Goal: Information Seeking & Learning: Learn about a topic

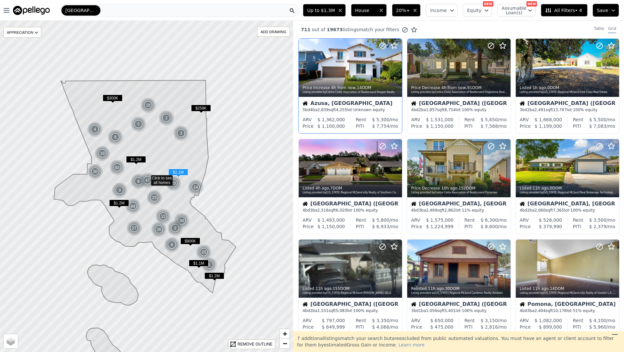
click at [356, 112] on div "5 bd 4 ba 2,839 sqft 4,255 lot · Unknown equity" at bounding box center [351, 109] width 96 height 5
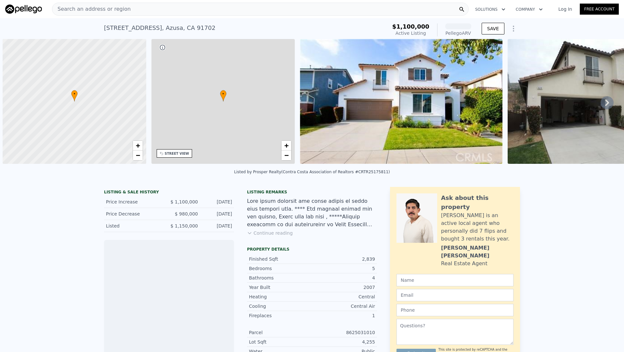
scroll to position [0, 3]
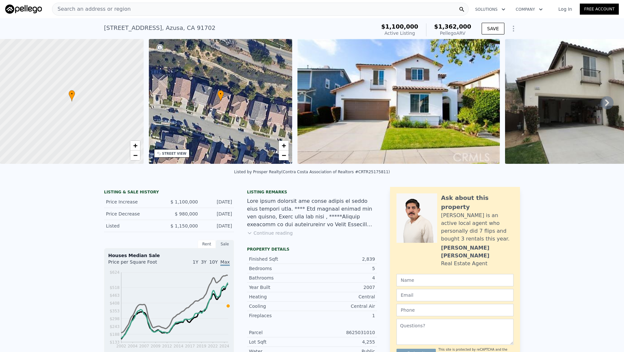
click at [254, 6] on div "Search an address or region" at bounding box center [260, 9] width 417 height 13
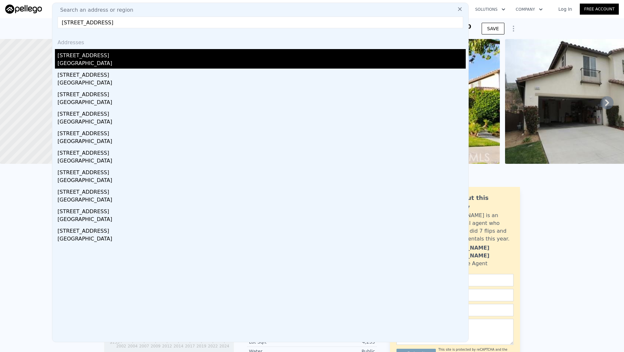
type input "[STREET_ADDRESS]"
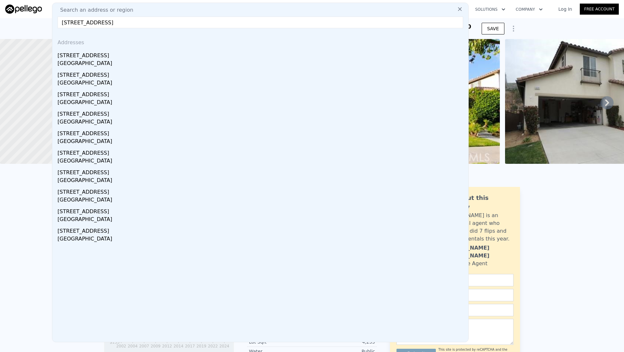
click at [156, 54] on div "[STREET_ADDRESS]" at bounding box center [262, 54] width 408 height 10
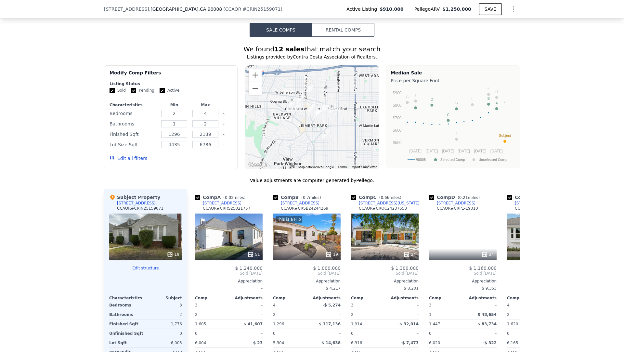
scroll to position [608, 0]
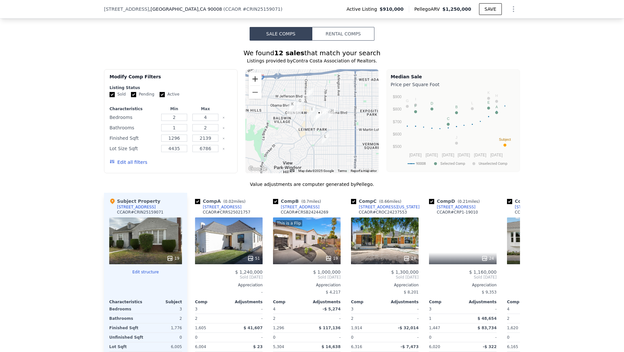
click at [257, 77] on button "Zoom in" at bounding box center [255, 78] width 13 height 13
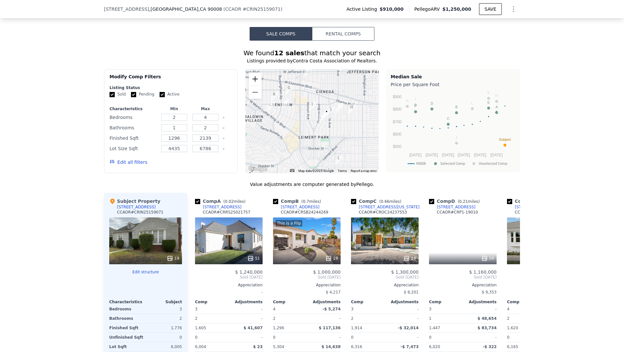
click at [257, 77] on button "Zoom in" at bounding box center [255, 78] width 13 height 13
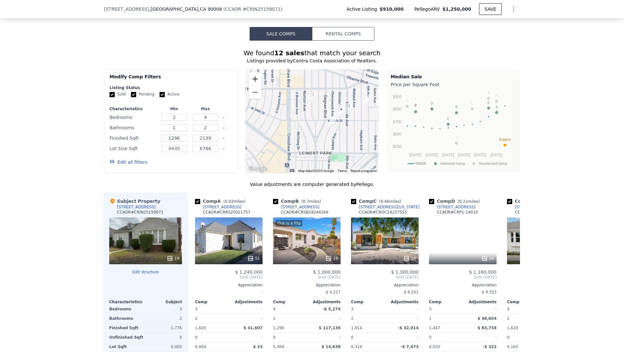
click at [257, 77] on button "Zoom in" at bounding box center [255, 78] width 13 height 13
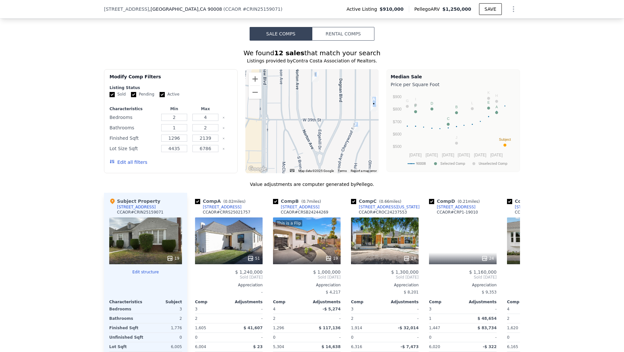
drag, startPoint x: 380, startPoint y: 128, endPoint x: 363, endPoint y: 116, distance: 21.1
click at [363, 116] on div "Modify Comp Filters Listing Status Sold Pending Active Characteristics Min Max …" at bounding box center [312, 121] width 416 height 104
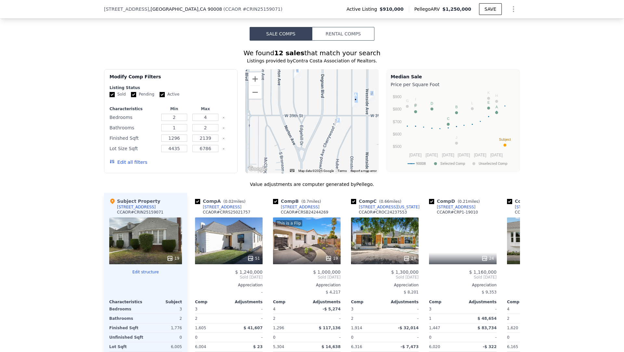
drag, startPoint x: 347, startPoint y: 112, endPoint x: 339, endPoint y: 111, distance: 8.3
click at [339, 111] on div at bounding box center [312, 121] width 134 height 104
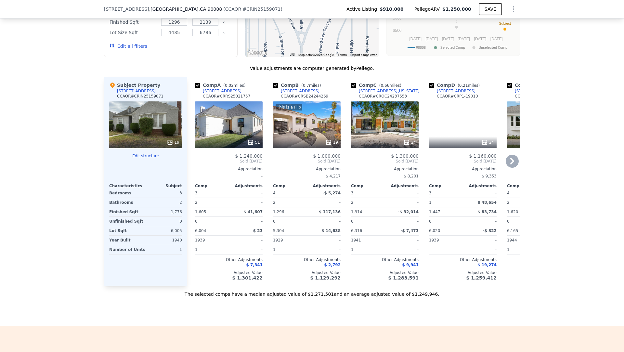
scroll to position [725, 0]
